Goal: Information Seeking & Learning: Learn about a topic

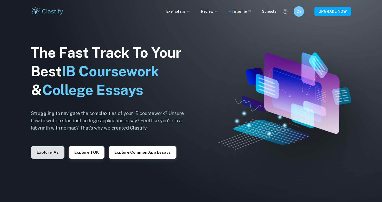
click at [53, 156] on button "Explore IAs" at bounding box center [48, 152] width 34 height 12
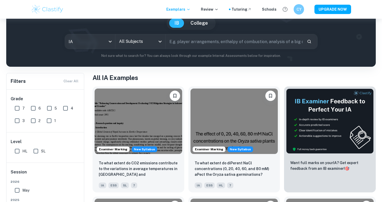
scroll to position [46, 0]
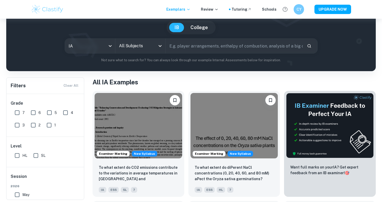
click at [180, 42] on input "text" at bounding box center [234, 46] width 137 height 15
click at [183, 51] on input "text" at bounding box center [234, 46] width 137 height 15
click at [181, 48] on input "text" at bounding box center [234, 46] width 137 height 15
click at [160, 48] on icon "Open" at bounding box center [160, 46] width 6 height 6
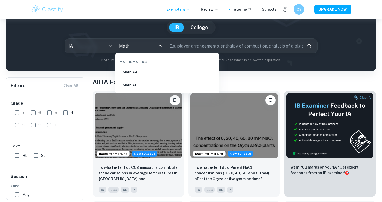
click at [149, 90] on li "Math AI" at bounding box center [167, 85] width 100 height 12
type input "Math AI"
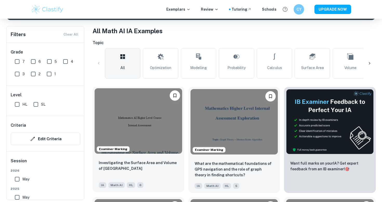
scroll to position [72, 0]
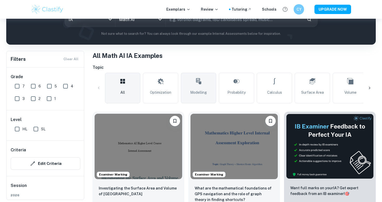
click at [200, 87] on icon at bounding box center [198, 81] width 6 height 12
type input "Modelling"
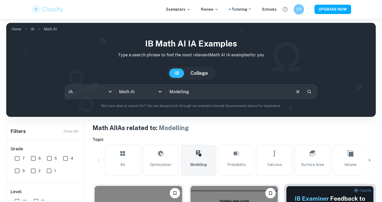
click at [209, 93] on input "Modelling" at bounding box center [228, 91] width 125 height 15
click at [295, 91] on icon "Clear" at bounding box center [298, 92] width 6 height 6
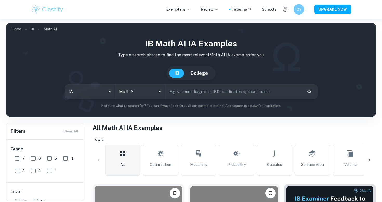
click at [284, 95] on input "text" at bounding box center [234, 91] width 137 height 15
type input "Modelling"
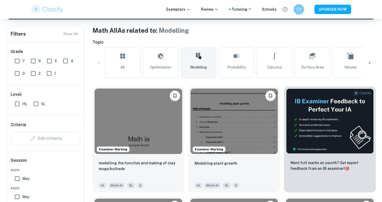
scroll to position [226, 0]
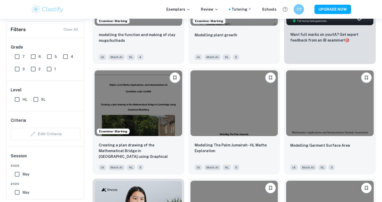
click at [21, 61] on input "7" at bounding box center [17, 56] width 10 height 10
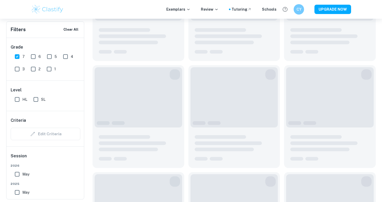
click at [21, 57] on input "7" at bounding box center [17, 56] width 10 height 10
checkbox input "false"
click at [32, 57] on input "6" at bounding box center [33, 56] width 10 height 10
checkbox input "true"
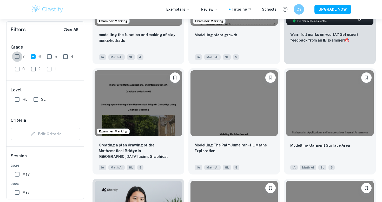
click at [13, 60] on input "7" at bounding box center [17, 56] width 10 height 10
checkbox input "true"
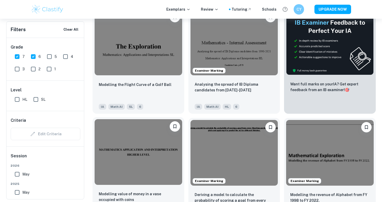
scroll to position [139, 0]
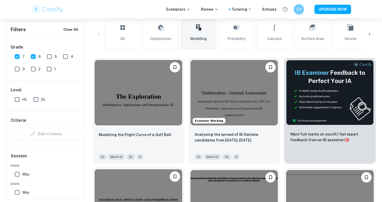
click at [122, 113] on img at bounding box center [139, 92] width 88 height 65
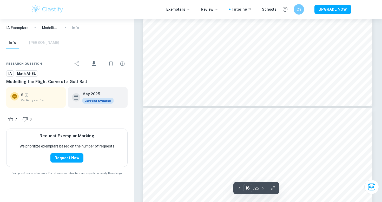
scroll to position [4849, 0]
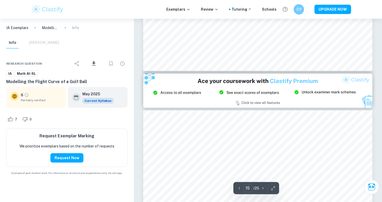
type input "14"
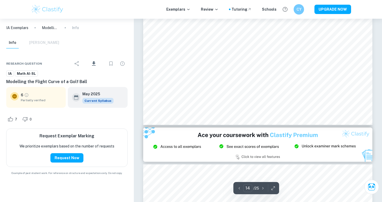
scroll to position [4179, 0]
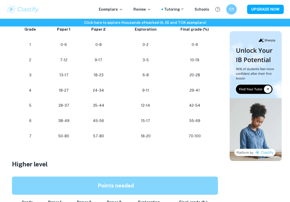
scroll to position [307, 0]
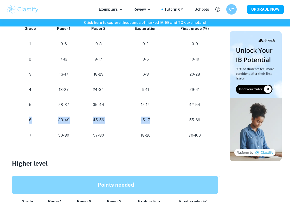
drag, startPoint x: 152, startPoint y: 122, endPoint x: 22, endPoint y: 121, distance: 129.9
click at [22, 121] on tr "6 38-49 45-56 15-17 55-69" at bounding box center [114, 120] width 204 height 15
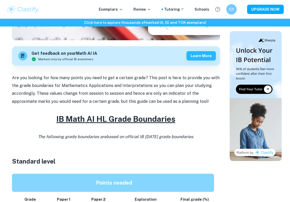
scroll to position [117, 0]
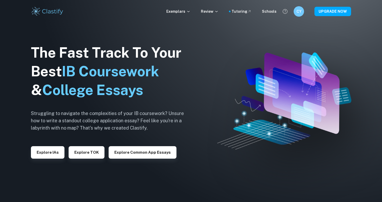
click at [39, 161] on div "The Fast Track To Your Best IB Coursework & College Essays Struggling to naviga…" at bounding box center [111, 101] width 161 height 178
click at [49, 149] on button "Explore IAs" at bounding box center [48, 152] width 34 height 12
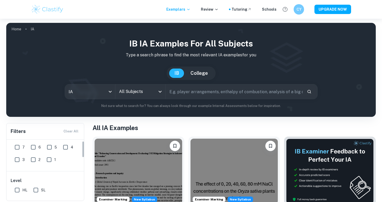
scroll to position [3, 0]
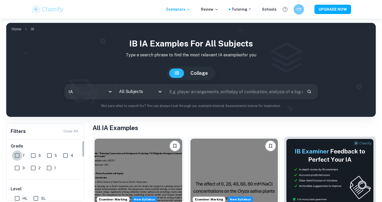
click at [20, 156] on input "7" at bounding box center [17, 155] width 10 height 10
checkbox input "true"
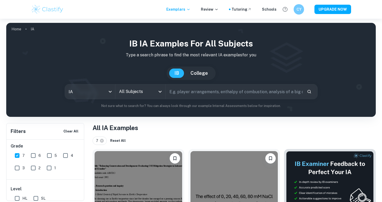
click at [30, 156] on input "6" at bounding box center [33, 155] width 10 height 10
checkbox input "true"
click at [181, 93] on input "text" at bounding box center [234, 91] width 137 height 15
type input "m"
click at [153, 89] on input "All Subjects" at bounding box center [137, 92] width 38 height 10
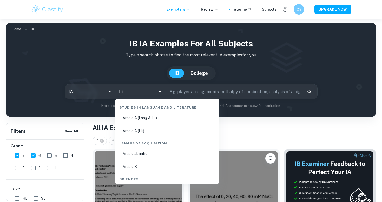
type input "b"
type input "math"
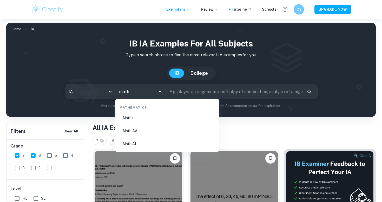
click at [159, 144] on li "Math AI" at bounding box center [167, 144] width 100 height 12
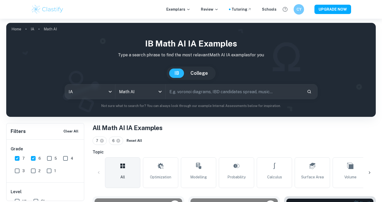
click at [199, 92] on input "text" at bounding box center [234, 91] width 137 height 15
click at [173, 93] on input "modelling" at bounding box center [228, 91] width 125 height 15
type input "Modelling"
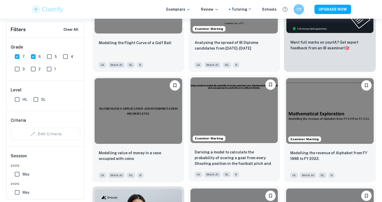
scroll to position [239, 0]
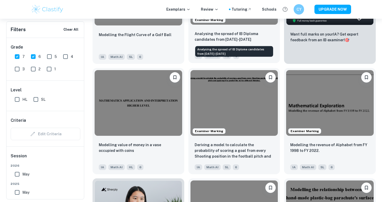
click at [234, 36] on p "Analysing the spread of IB Diploma candidates from [DATE]-[DATE]" at bounding box center [234, 36] width 79 height 11
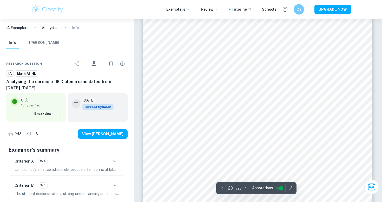
scroll to position [5905, 0]
type input "19"
